Goal: Complete application form

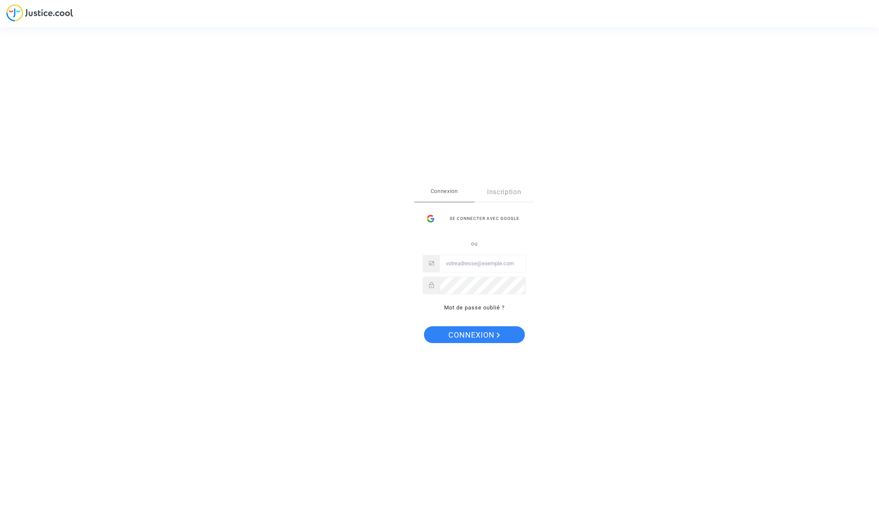
type input "sylvie.guitton@hotmail.com"
click at [471, 332] on span "Connexion" at bounding box center [474, 335] width 52 height 18
